Goal: Task Accomplishment & Management: Use online tool/utility

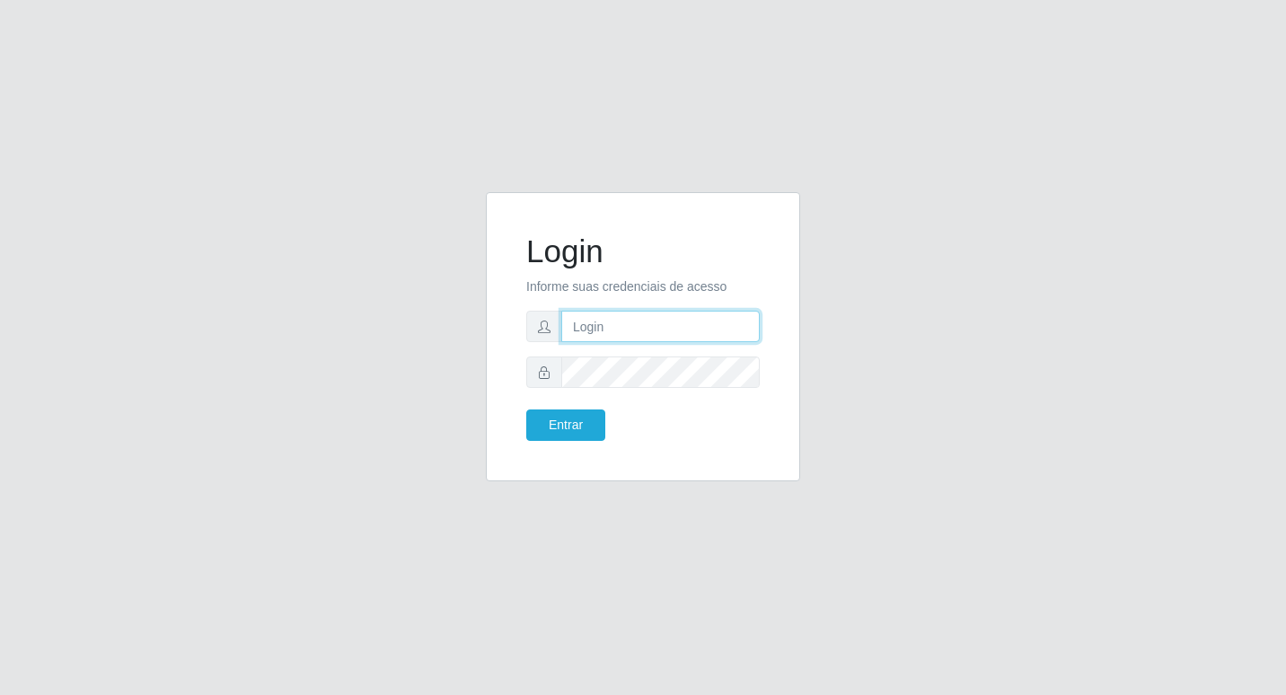
click at [575, 326] on input "text" at bounding box center [660, 326] width 199 height 31
type input "fabianabemais@b6"
click at [564, 420] on button "Entrar" at bounding box center [565, 425] width 79 height 31
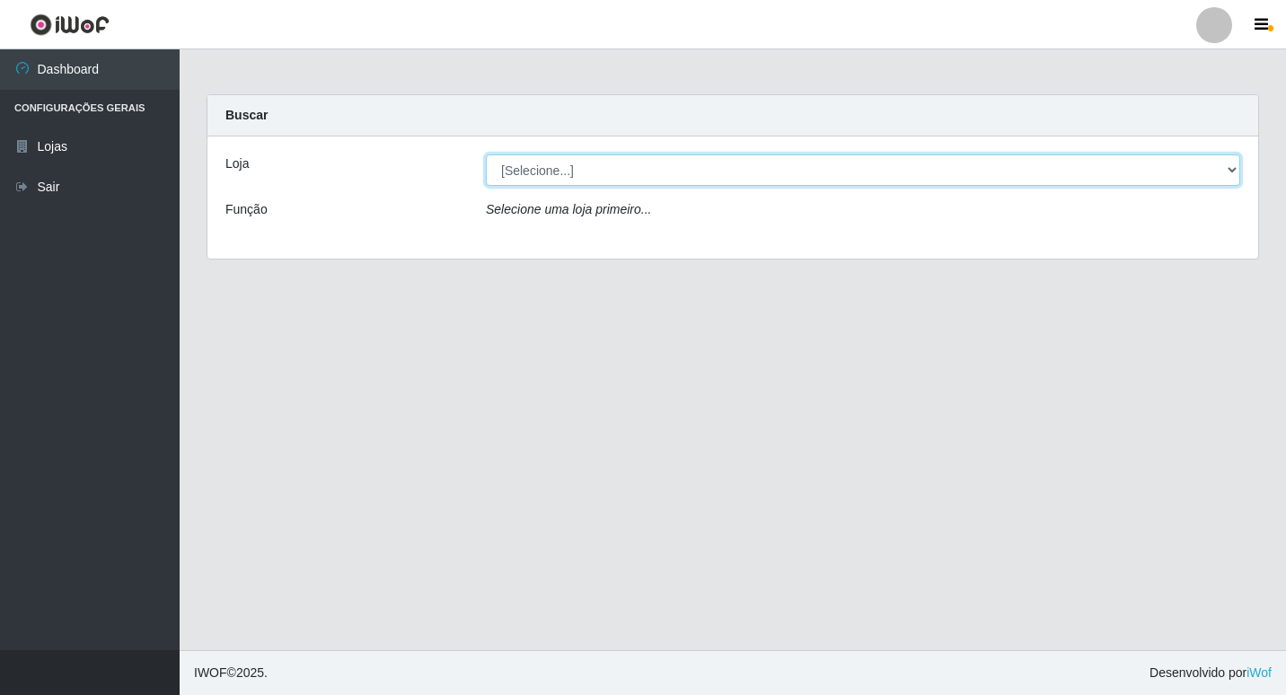
click at [1232, 166] on select "[Selecione...] Bemais Supermercados - B6 Colibris" at bounding box center [863, 170] width 755 height 31
select select "406"
click at [486, 155] on select "[Selecione...] Bemais Supermercados - B6 Colibris" at bounding box center [863, 170] width 755 height 31
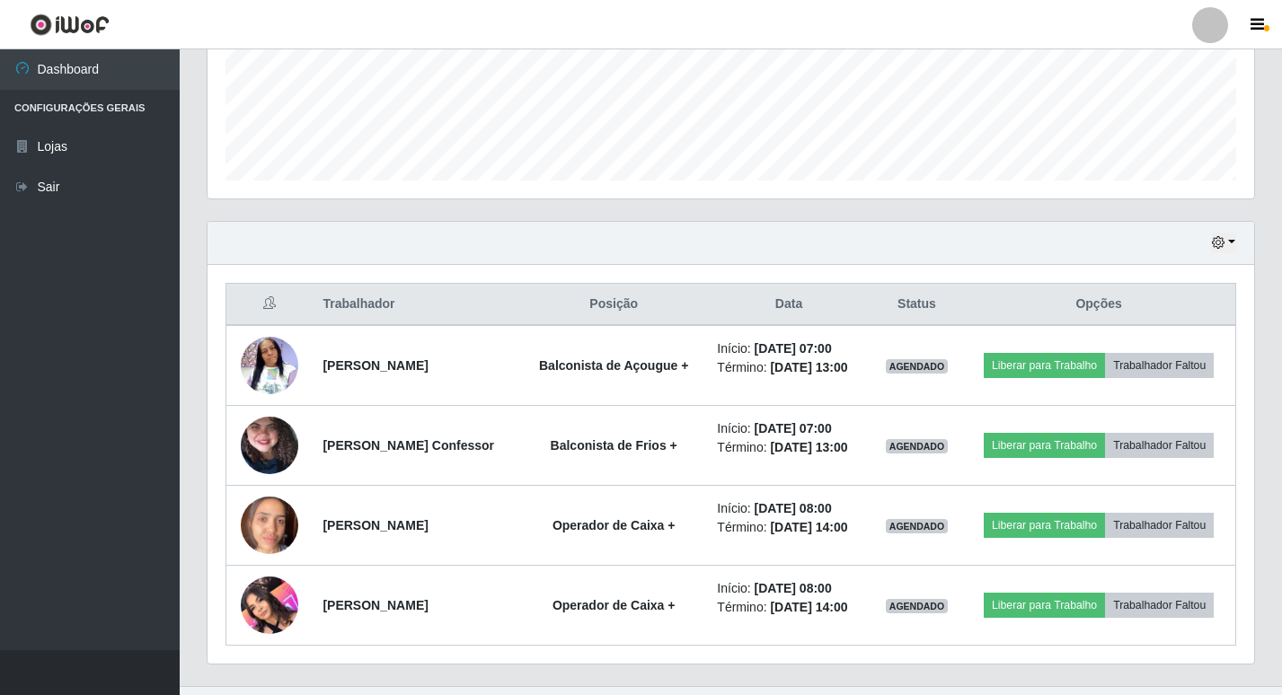
scroll to position [498, 0]
